Goal: Information Seeking & Learning: Learn about a topic

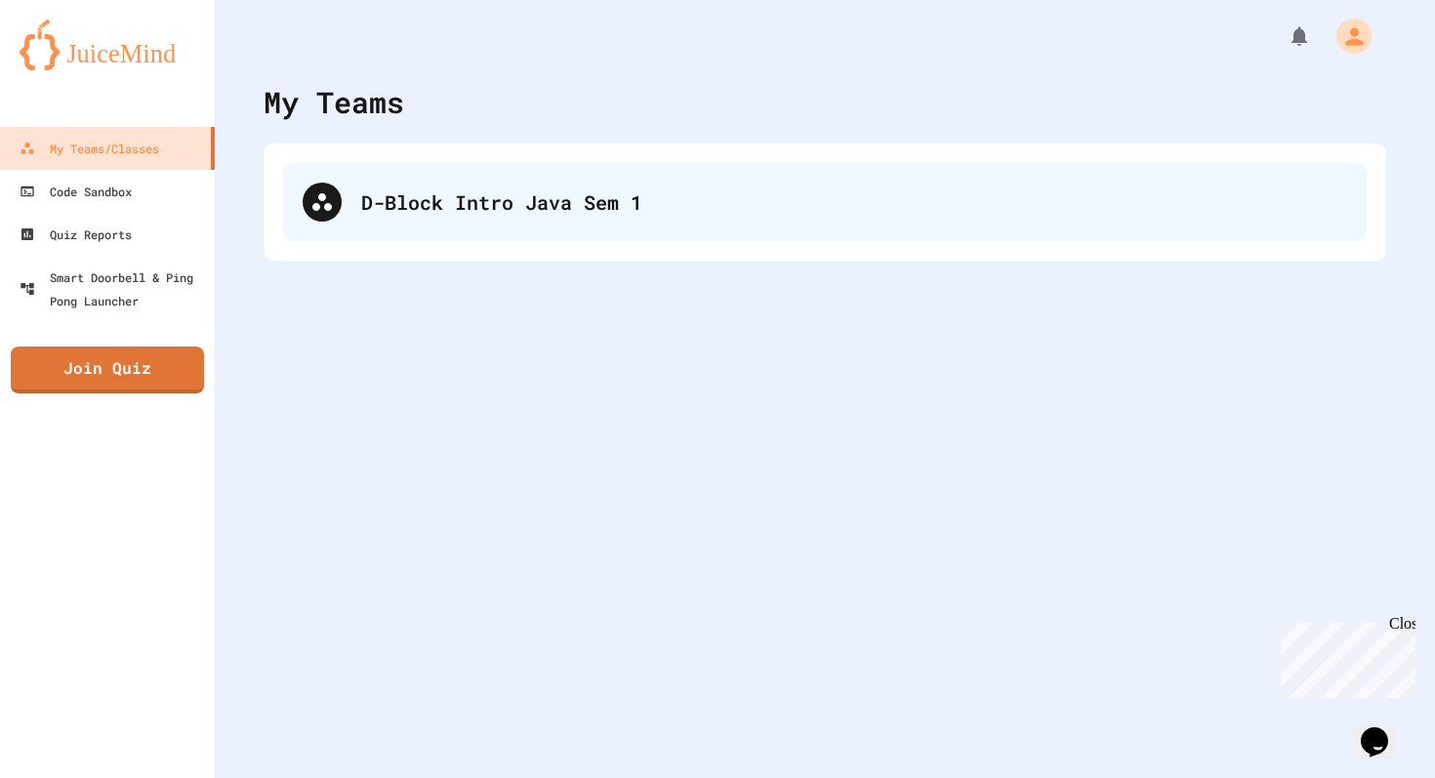
click at [394, 178] on div "D-Block Intro Java Sem 1" at bounding box center [825, 202] width 1084 height 78
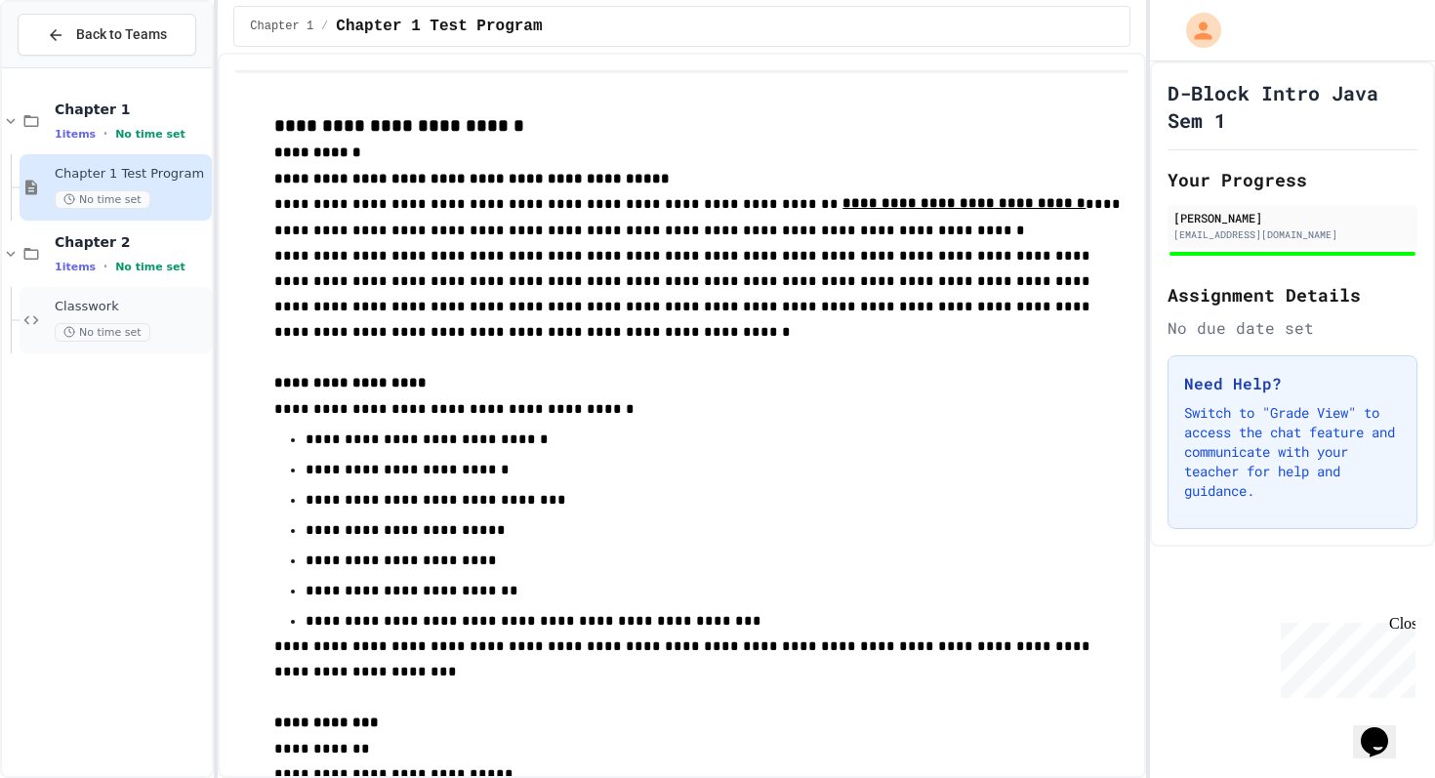
click at [97, 302] on span "Classwork" at bounding box center [131, 307] width 153 height 17
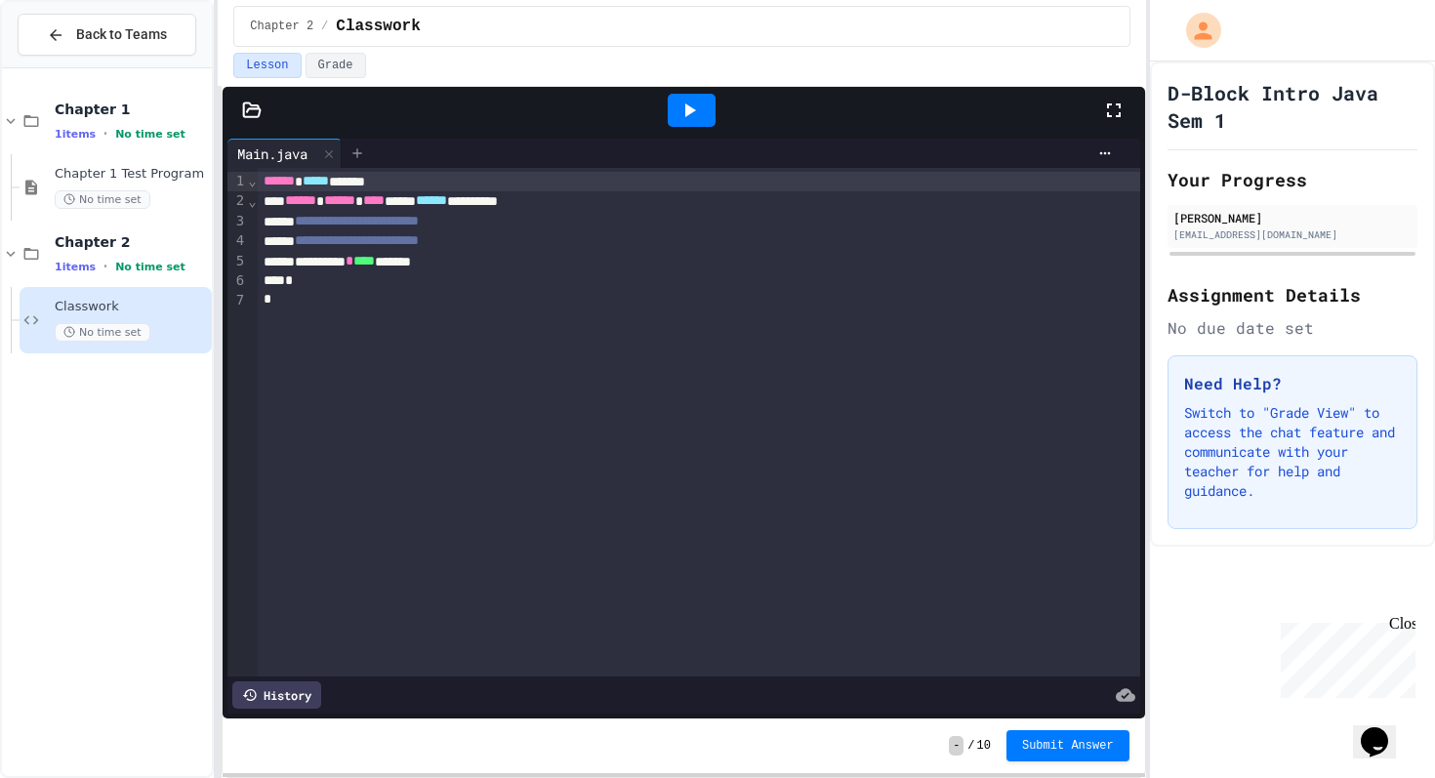
click at [359, 145] on icon at bounding box center [357, 153] width 16 height 16
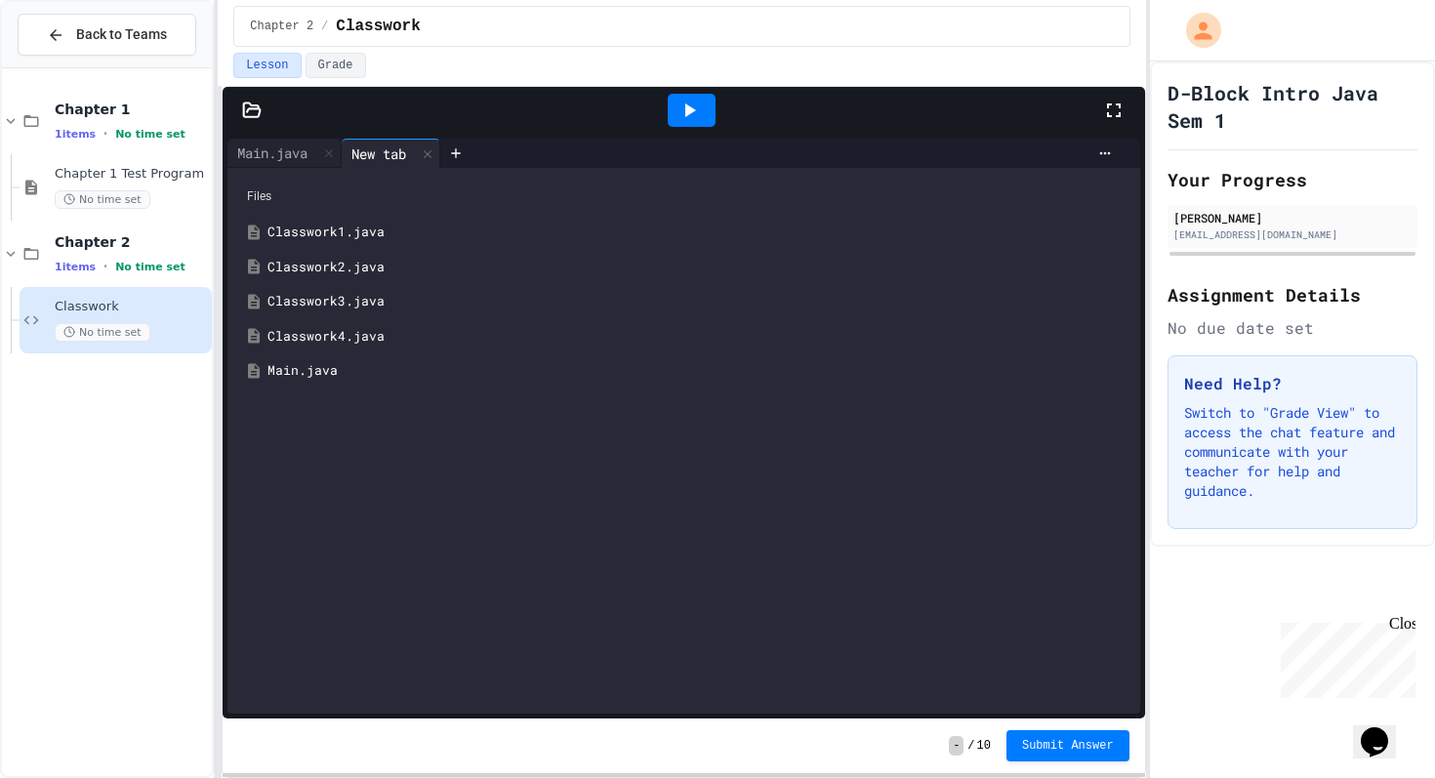
click at [309, 233] on div "Classwork1.java" at bounding box center [697, 233] width 860 height 20
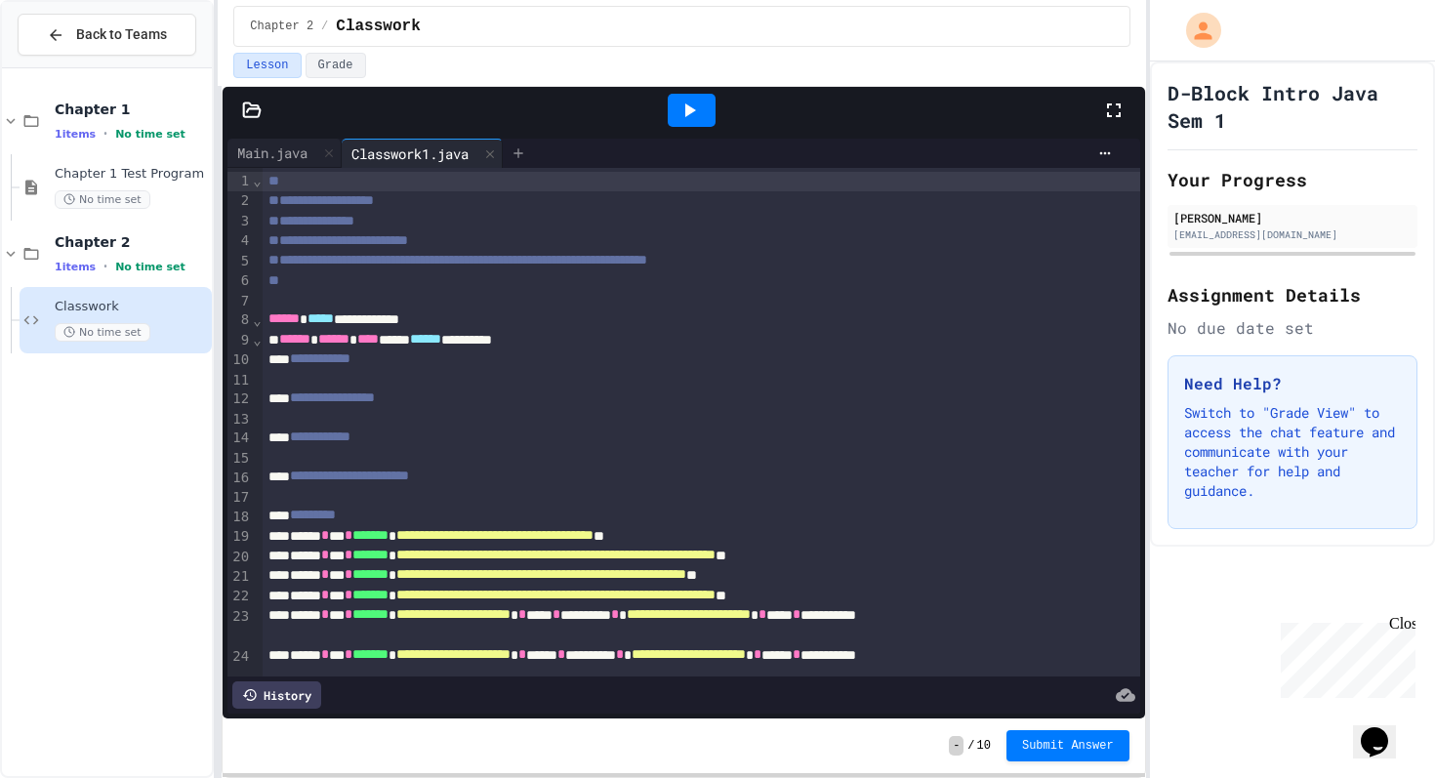
click at [518, 146] on div at bounding box center [518, 153] width 31 height 29
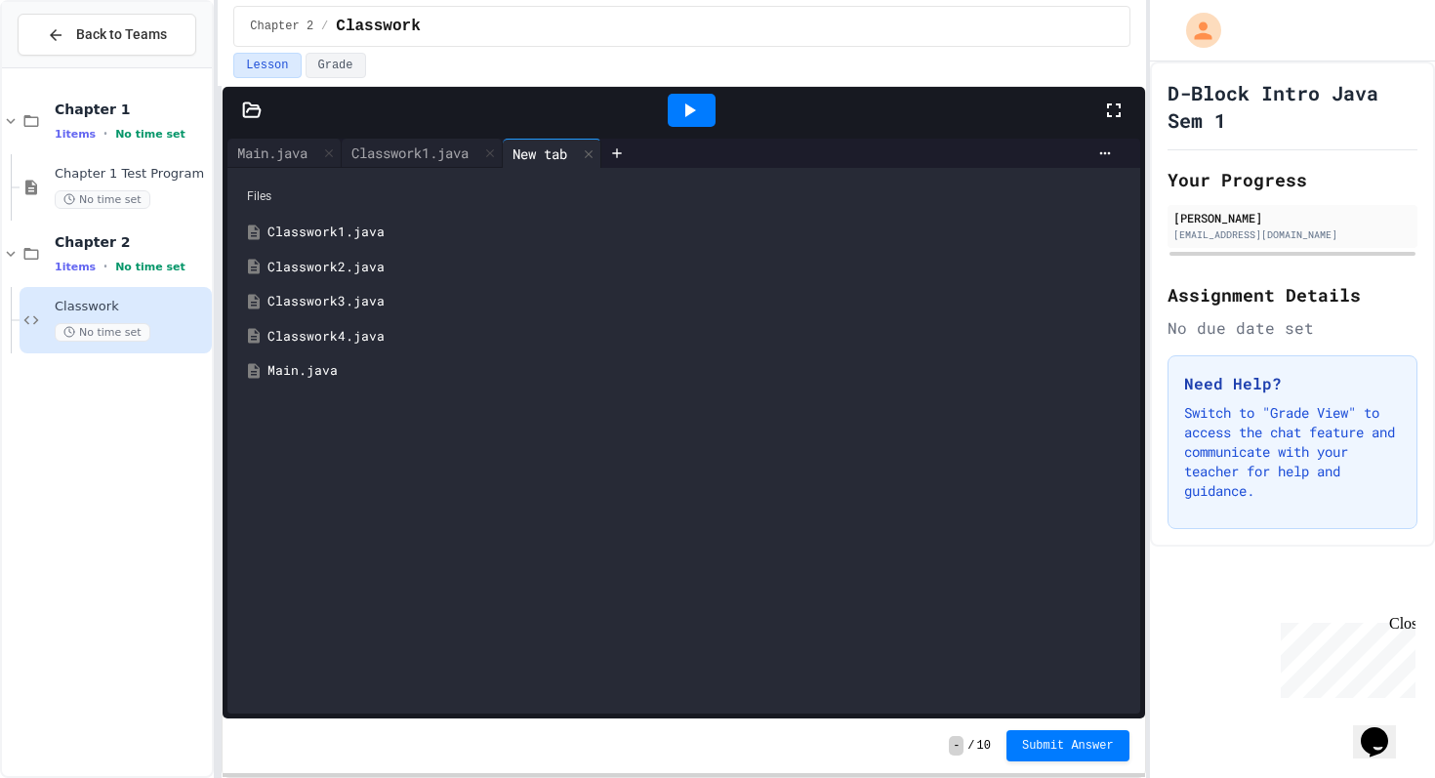
click at [317, 262] on div "Classwork2.java" at bounding box center [697, 268] width 860 height 20
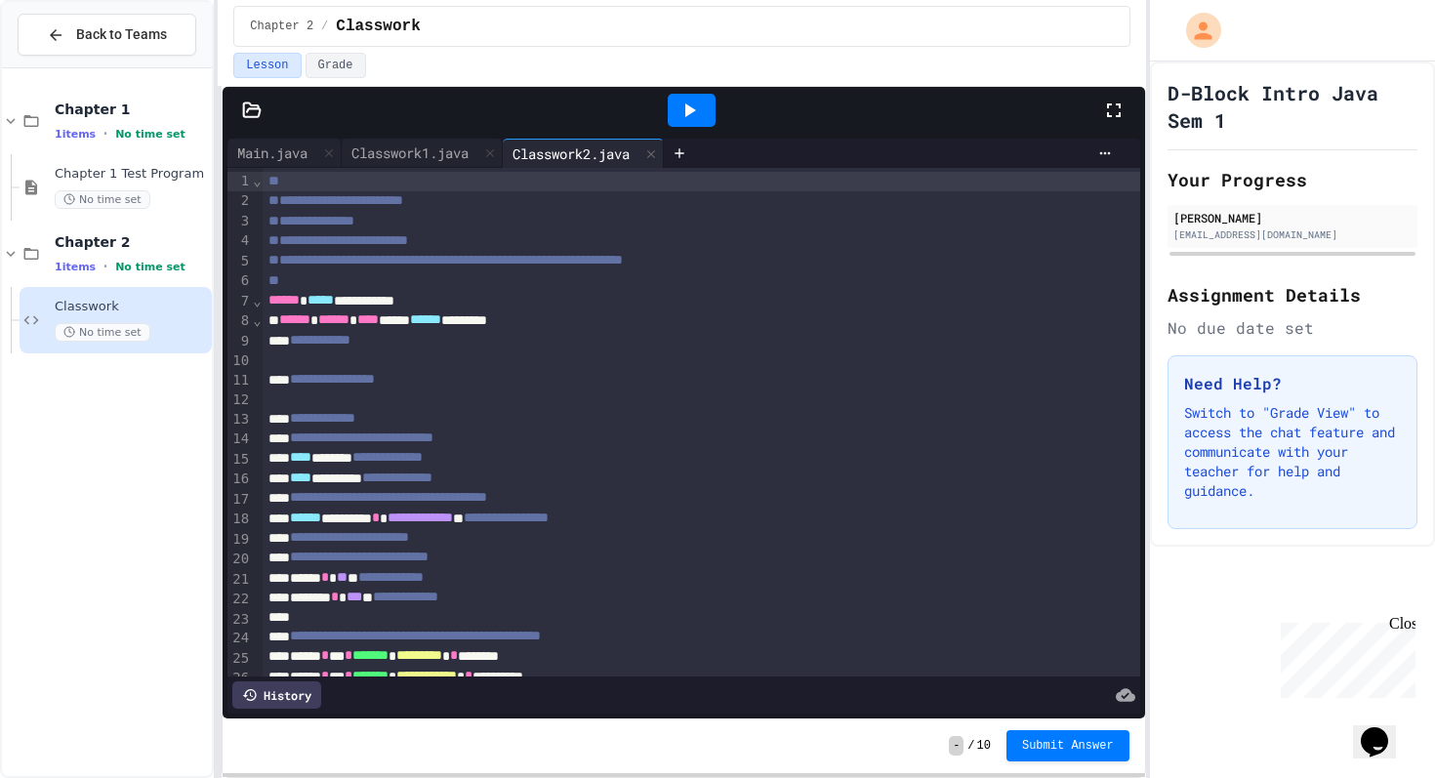
click at [717, 148] on div at bounding box center [907, 153] width 425 height 16
click at [686, 151] on icon at bounding box center [680, 153] width 16 height 16
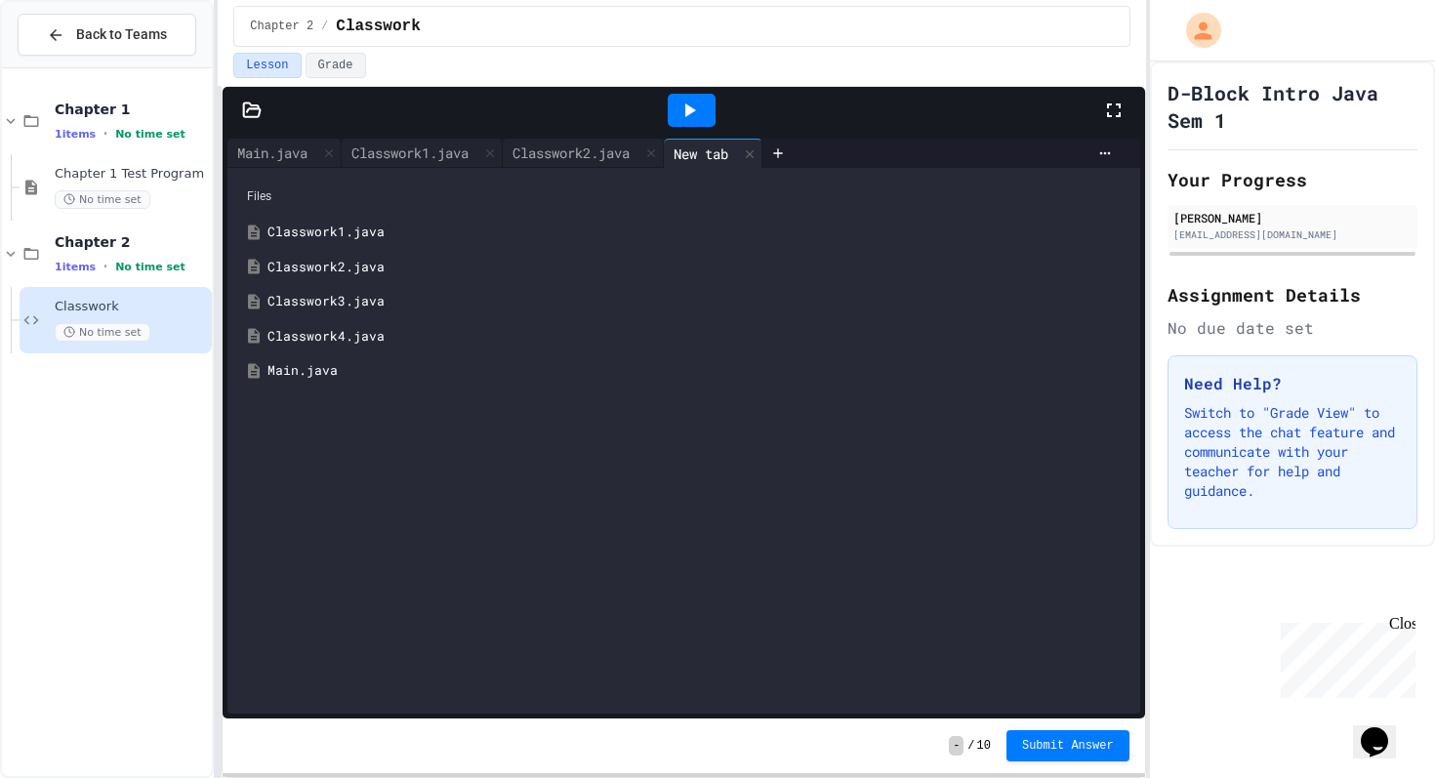
click at [323, 310] on div "Classwork3.java" at bounding box center [697, 302] width 860 height 20
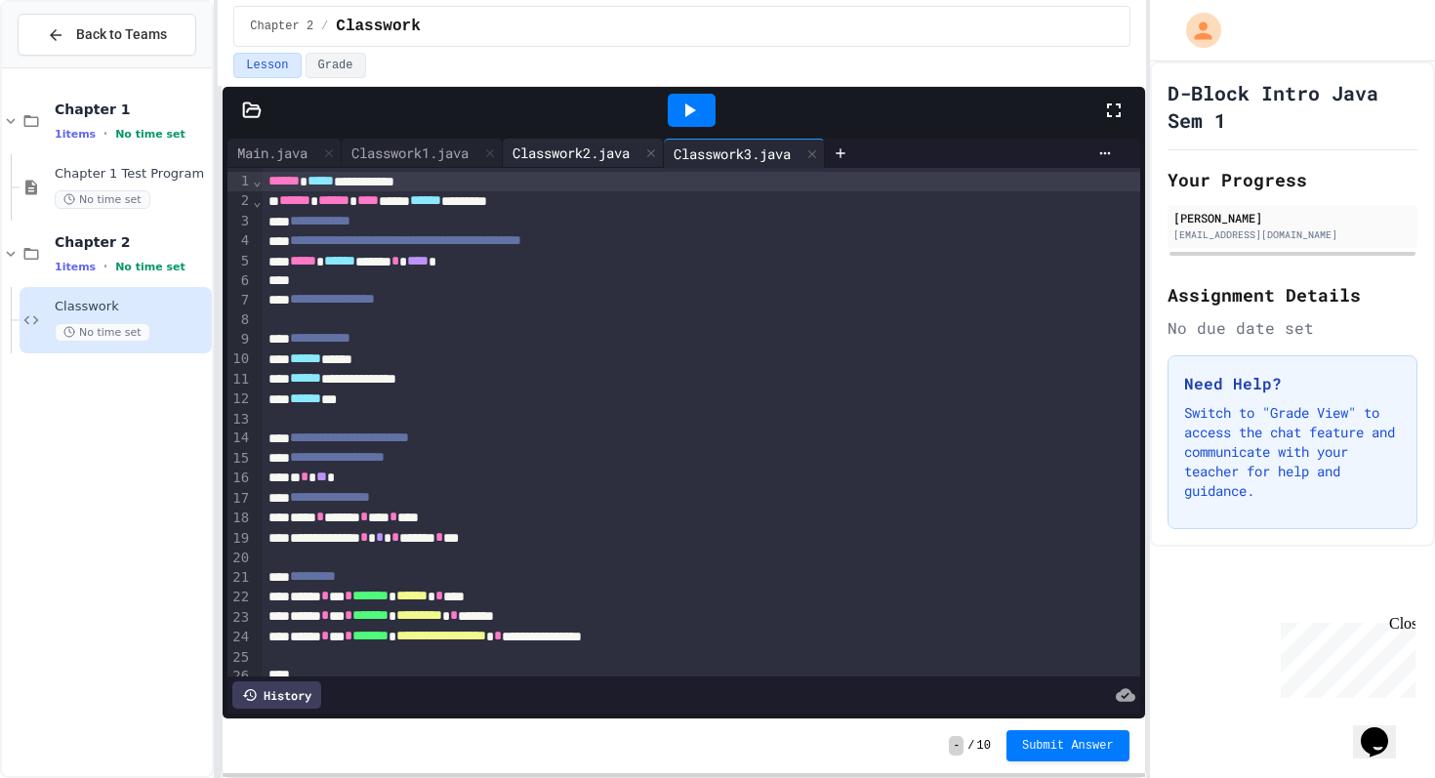
click at [566, 163] on div "Classwork2.java" at bounding box center [583, 153] width 161 height 29
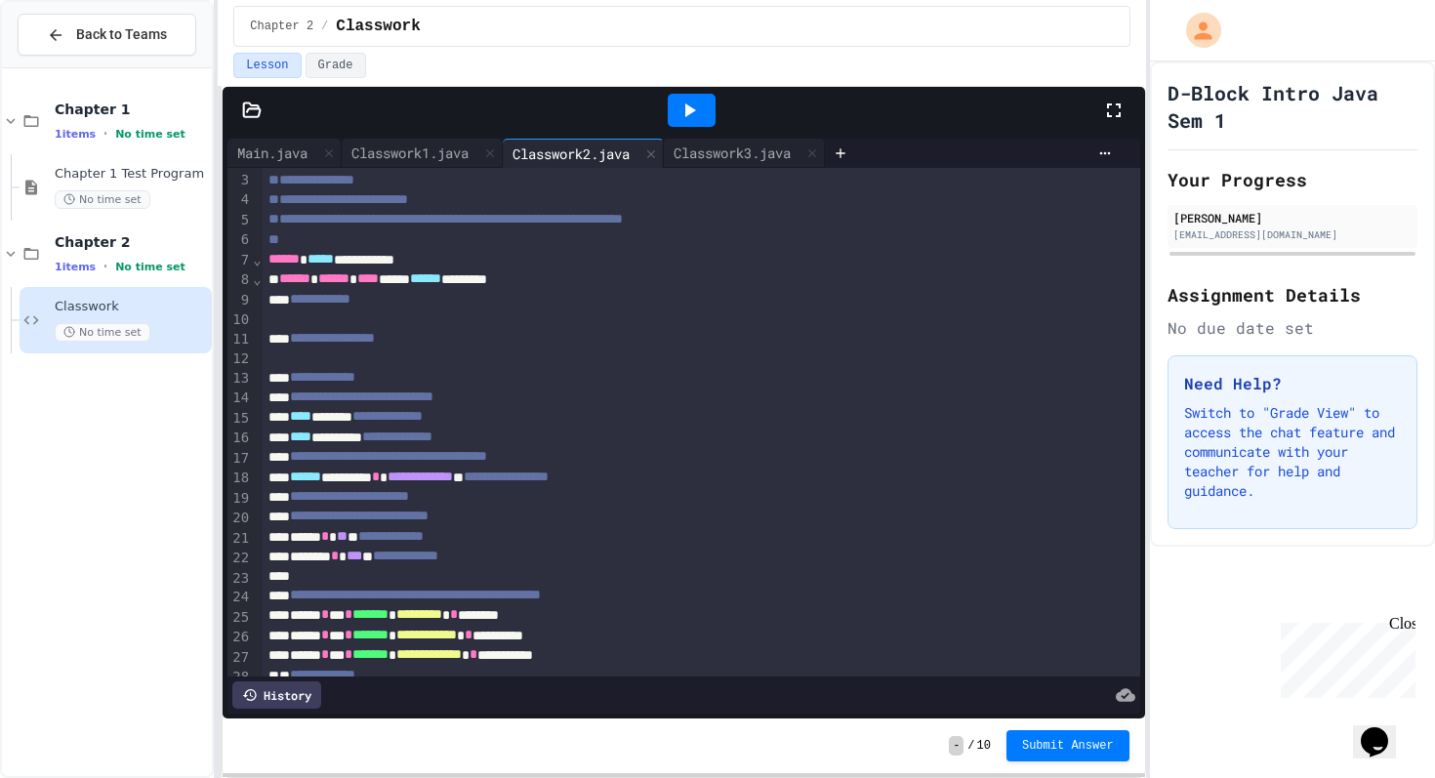
scroll to position [76, 0]
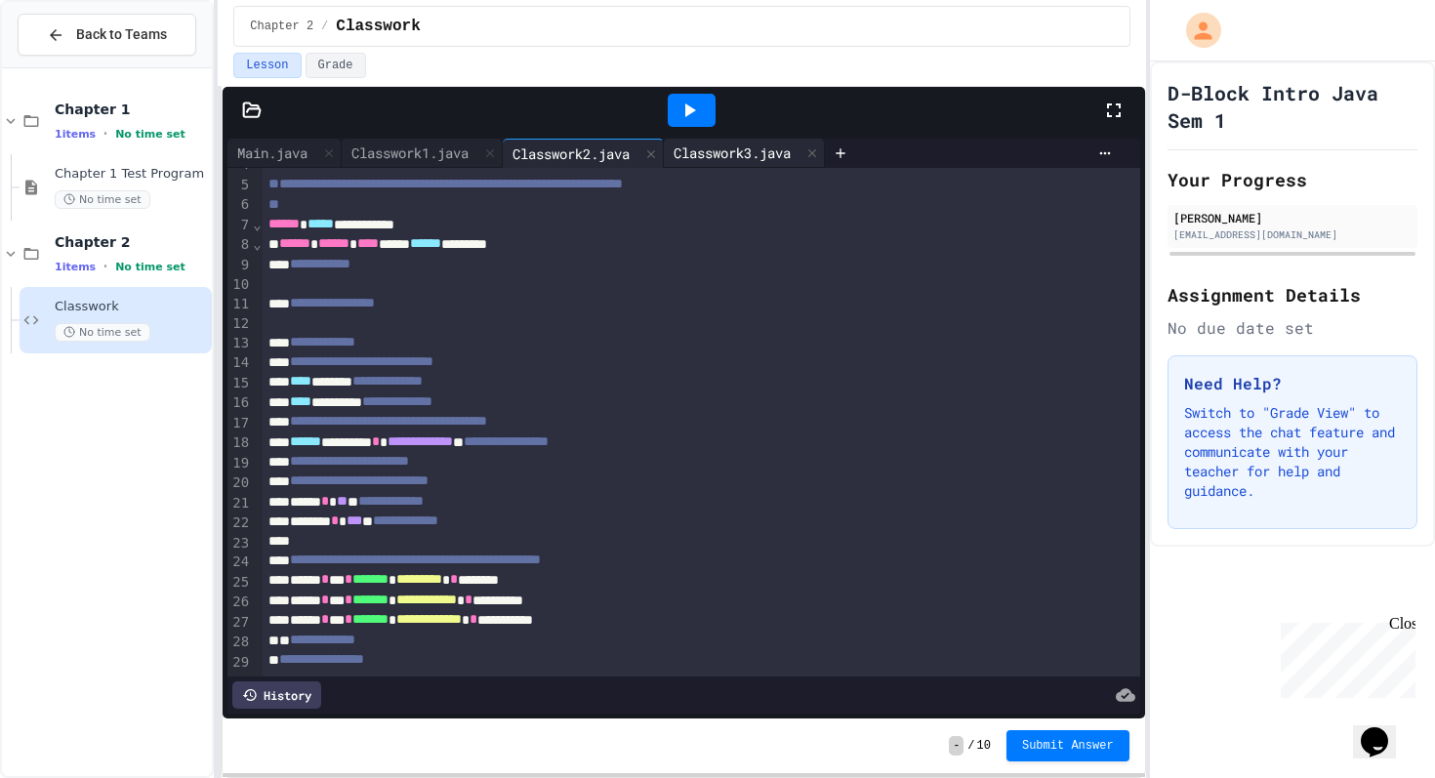
click at [731, 146] on div "Classwork3.java" at bounding box center [732, 153] width 137 height 21
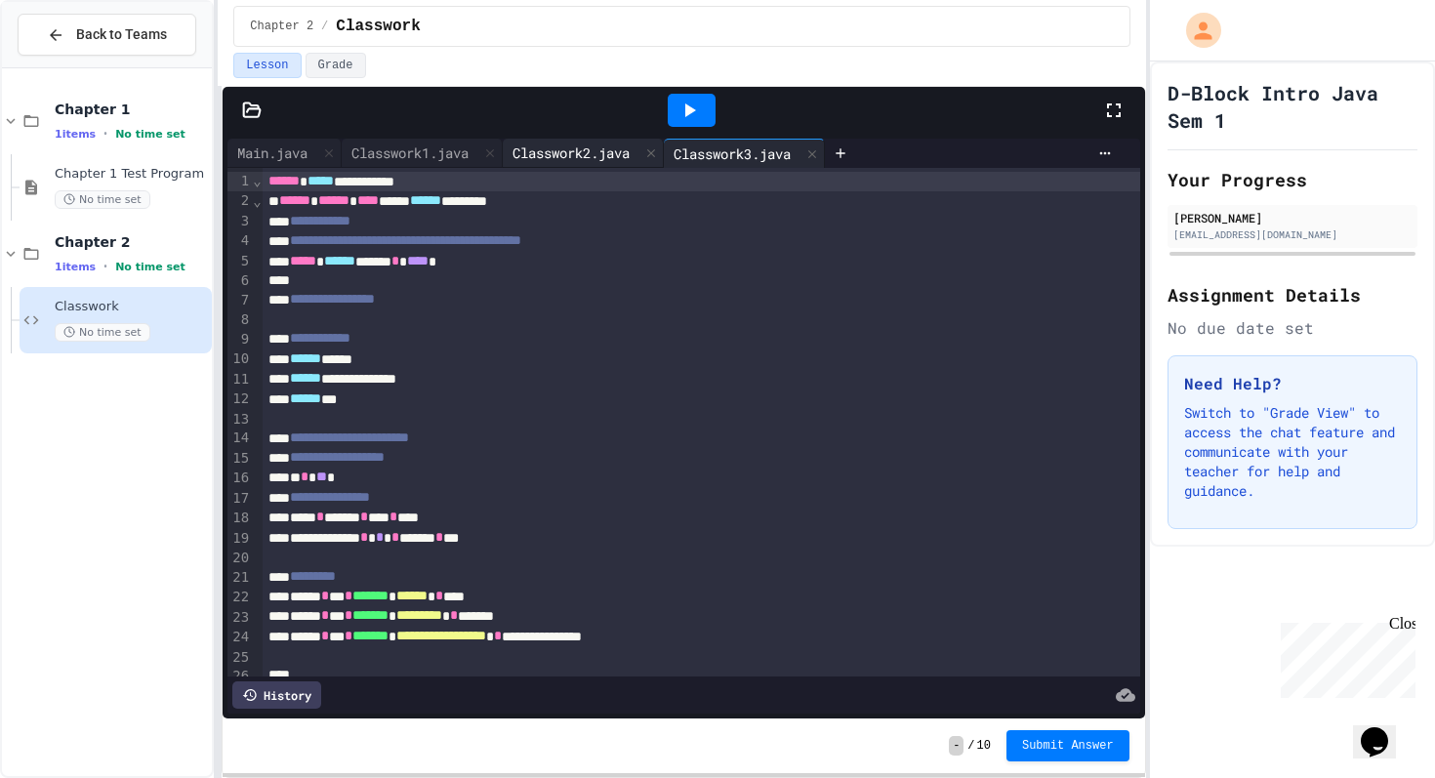
click at [567, 148] on div "Classwork2.java" at bounding box center [571, 153] width 137 height 21
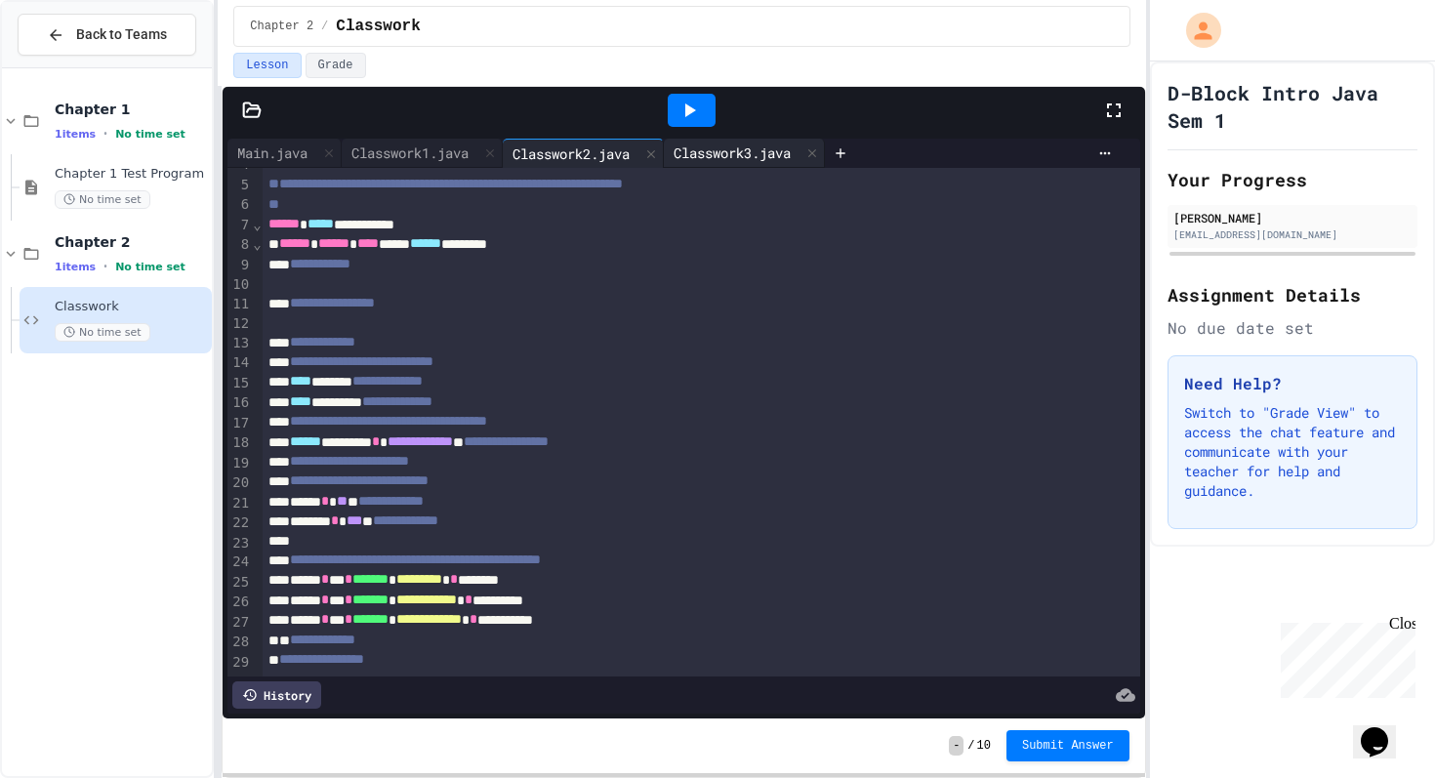
click at [752, 153] on div "Classwork3.java" at bounding box center [732, 153] width 137 height 21
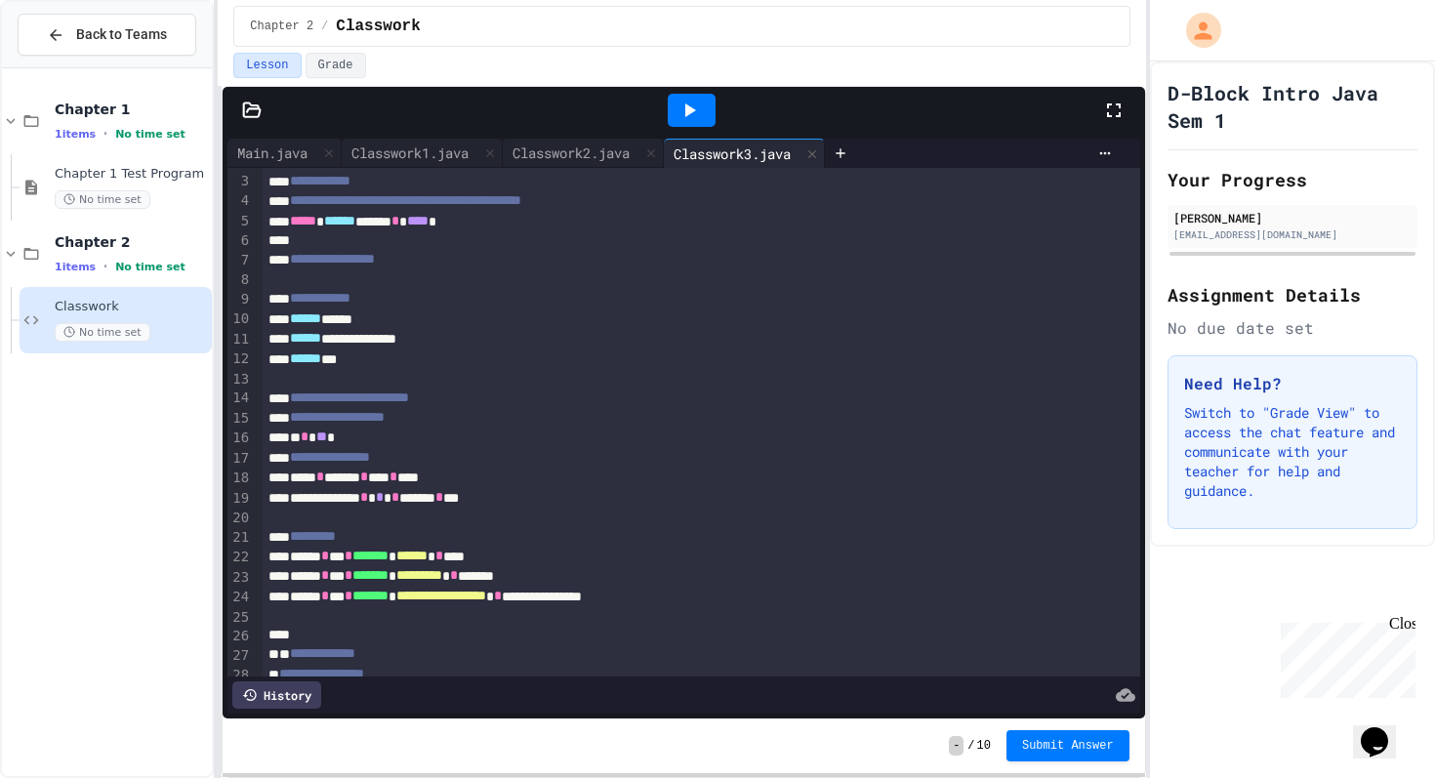
scroll to position [54, 0]
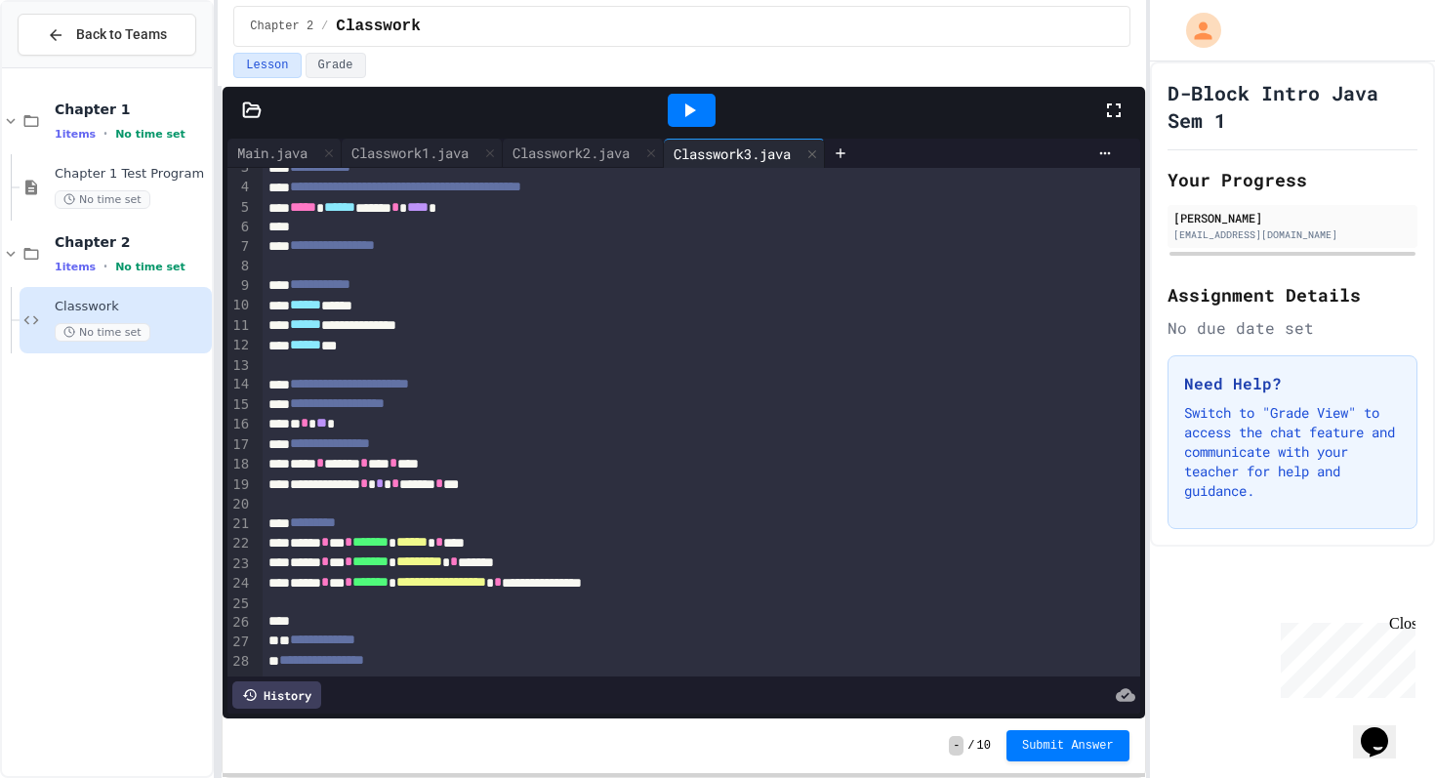
click at [367, 420] on div "* * ** *" at bounding box center [702, 424] width 878 height 20
